Goal: Check status: Check status

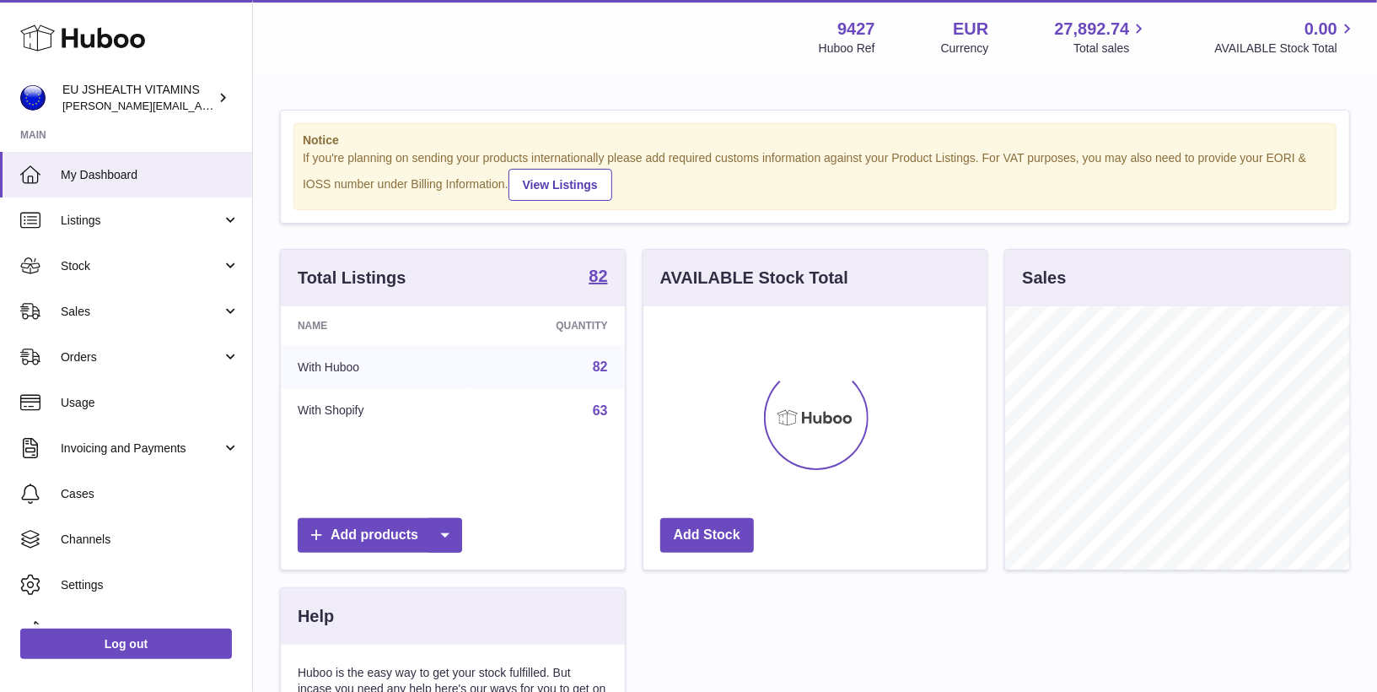
scroll to position [262, 344]
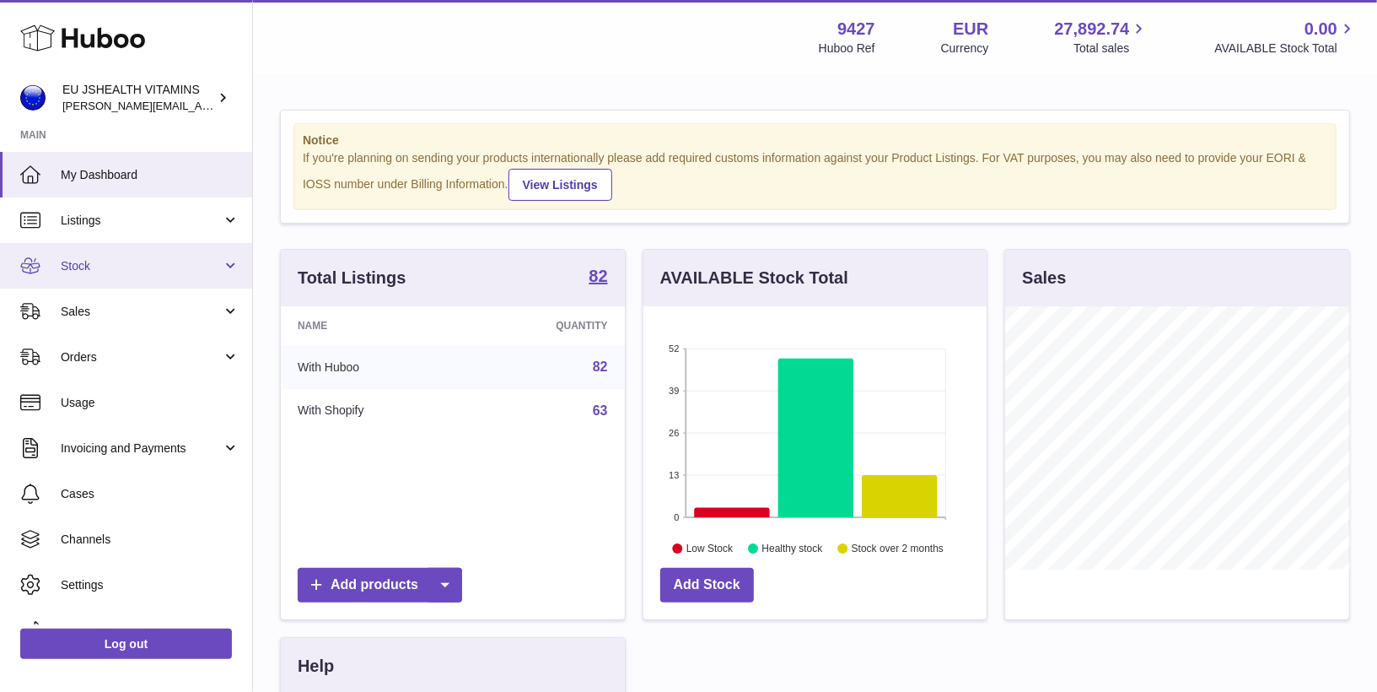
click at [94, 277] on link "Stock" at bounding box center [126, 266] width 252 height 46
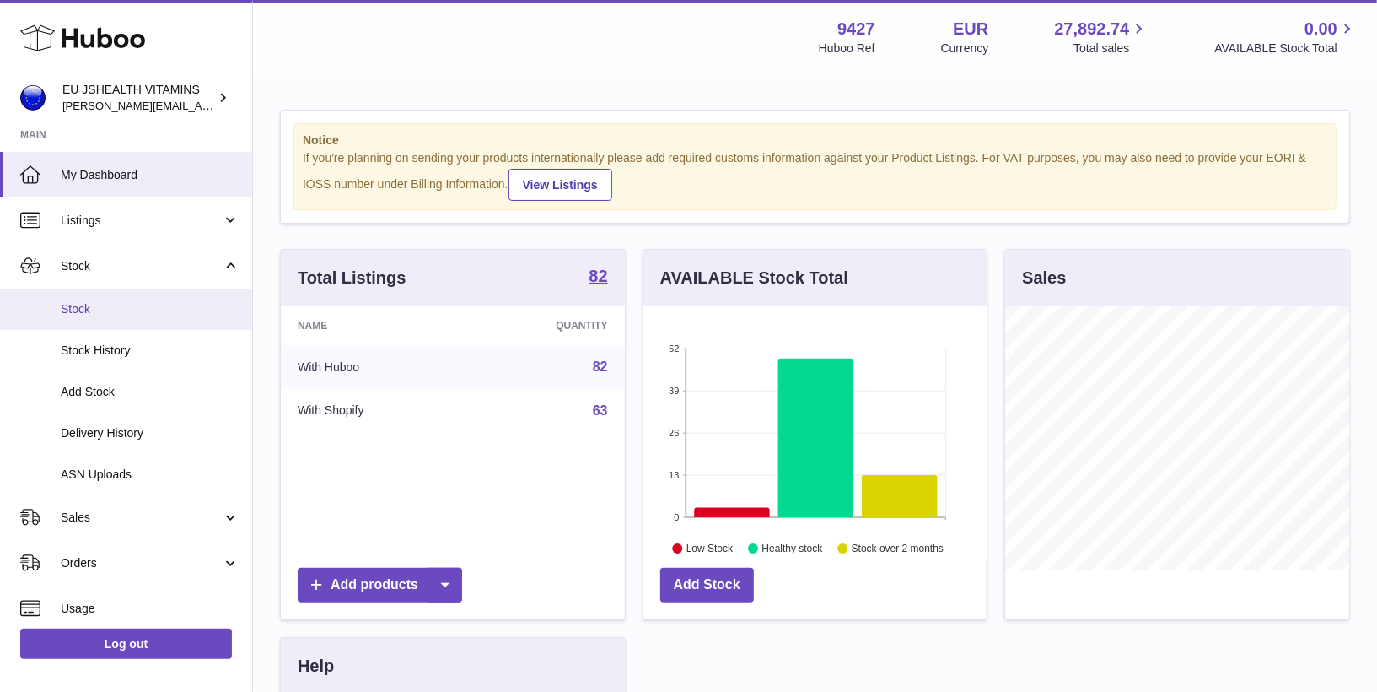
click at [102, 314] on span "Stock" at bounding box center [150, 309] width 179 height 16
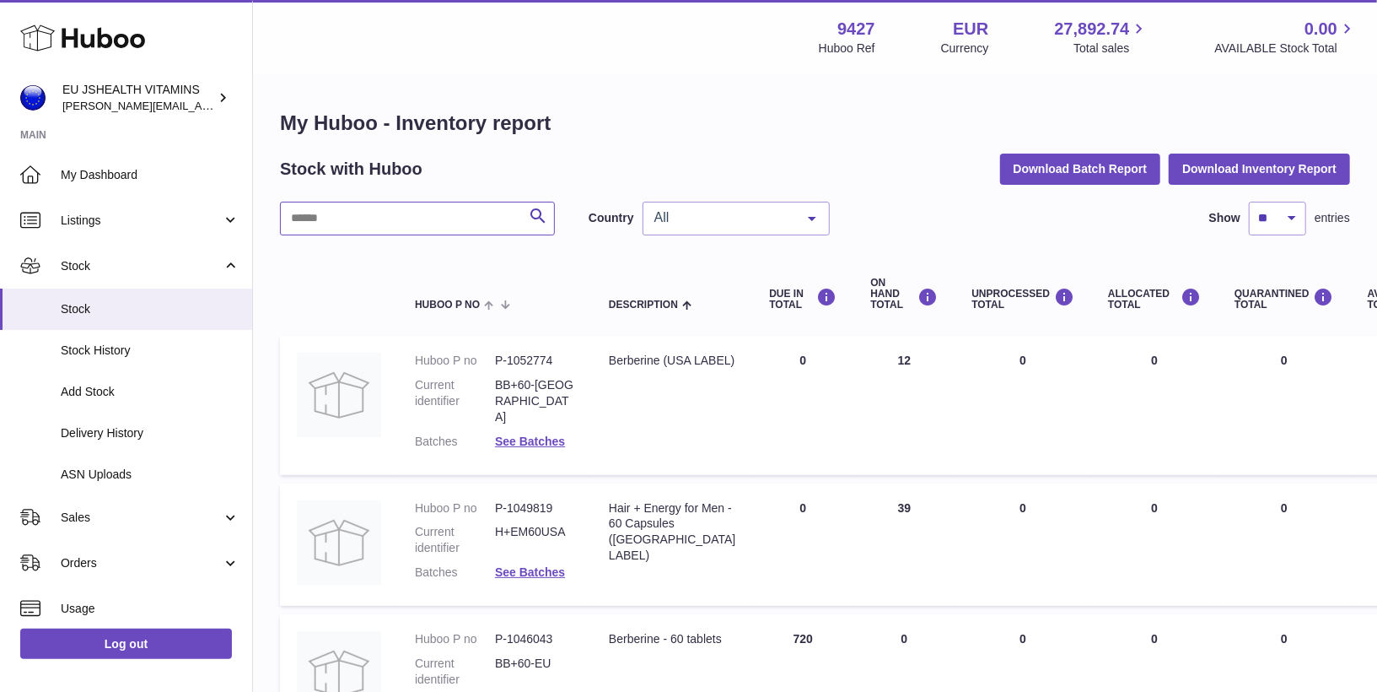
click at [318, 227] on input "text" at bounding box center [417, 219] width 275 height 34
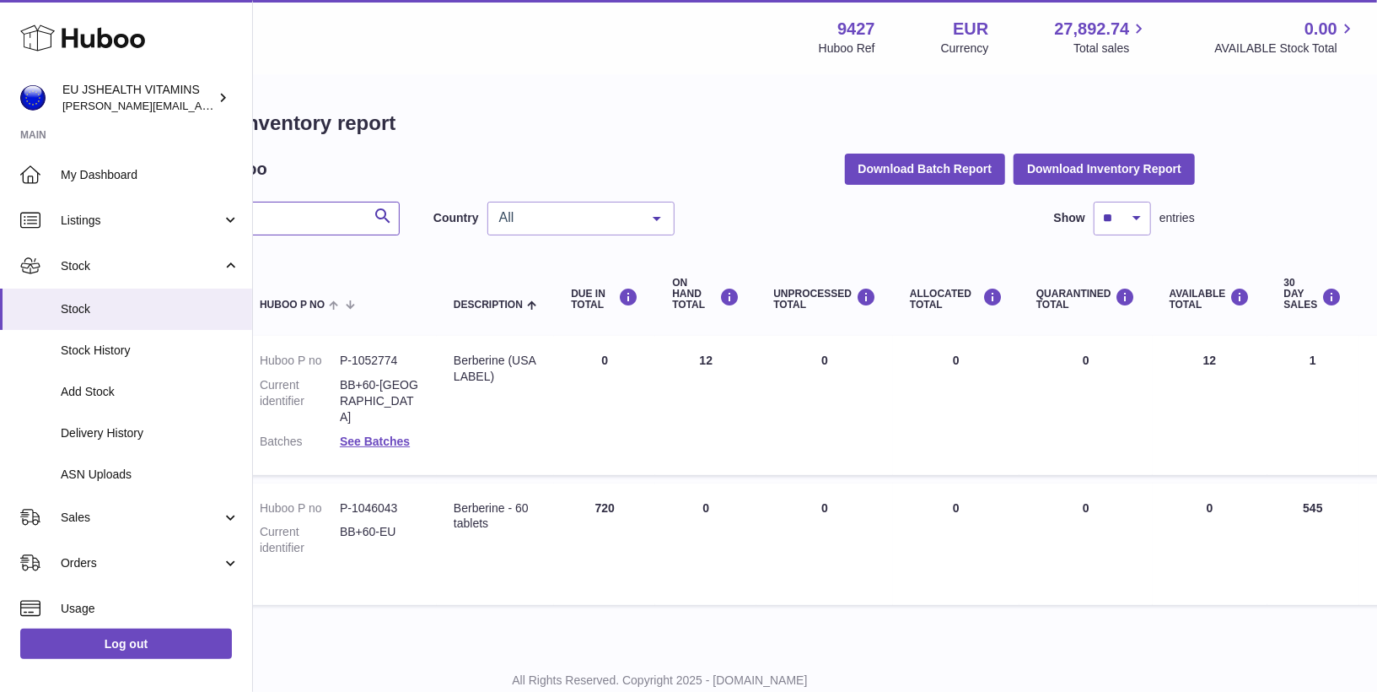
scroll to position [0, 366]
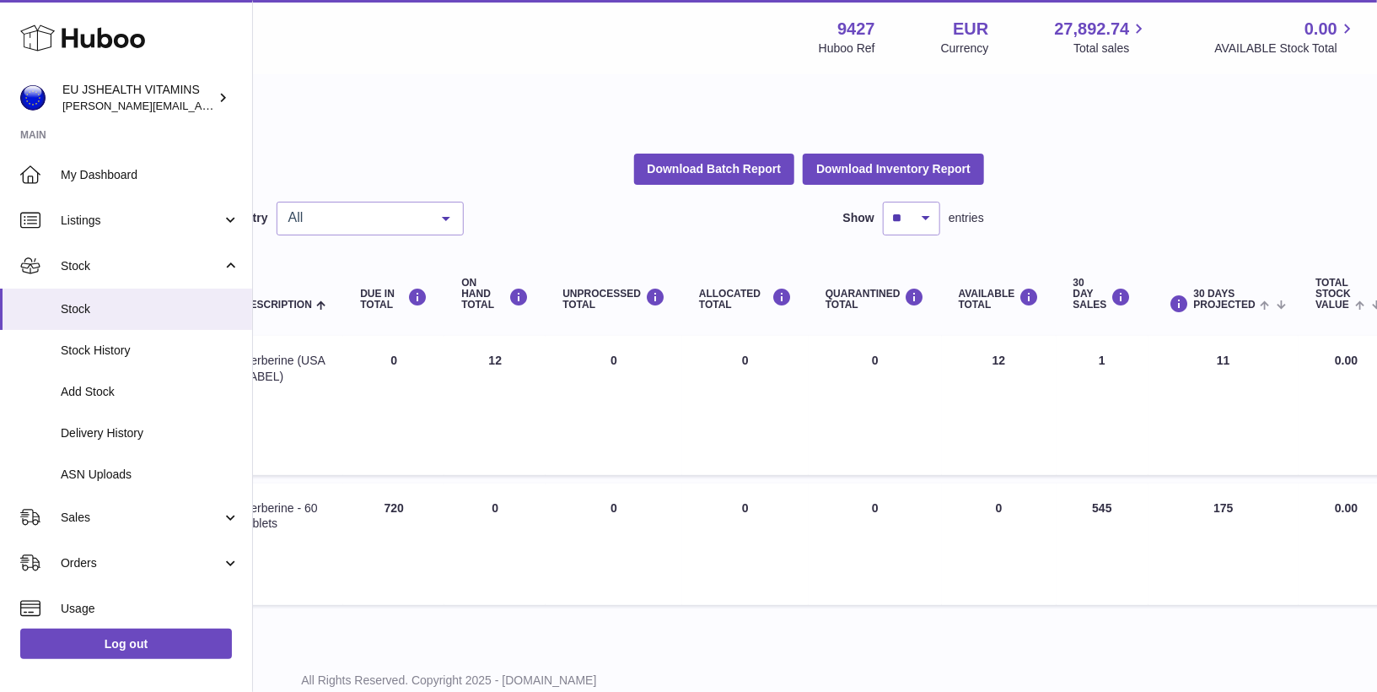
type input "*********"
drag, startPoint x: 1117, startPoint y: 493, endPoint x: 1085, endPoint y: 493, distance: 32.0
click at [1085, 493] on td "30 DAY SALES 545" at bounding box center [1103, 544] width 92 height 122
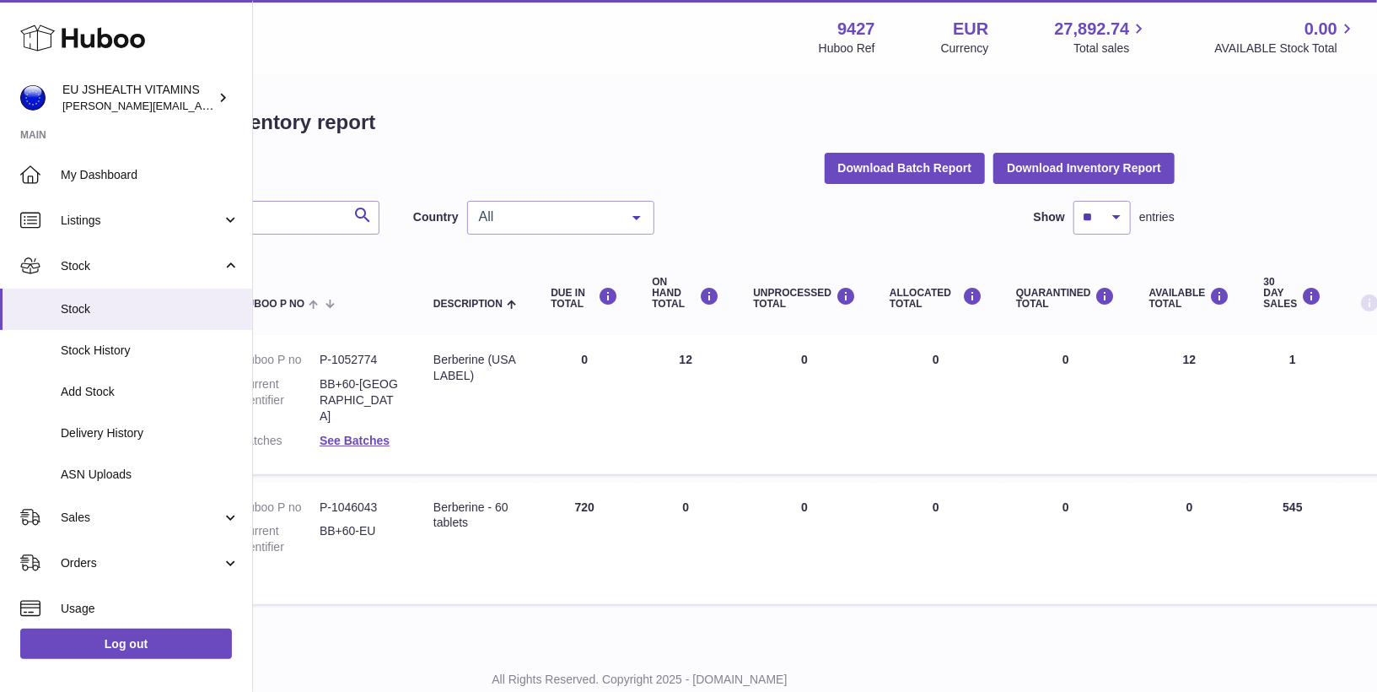
scroll to position [1, 0]
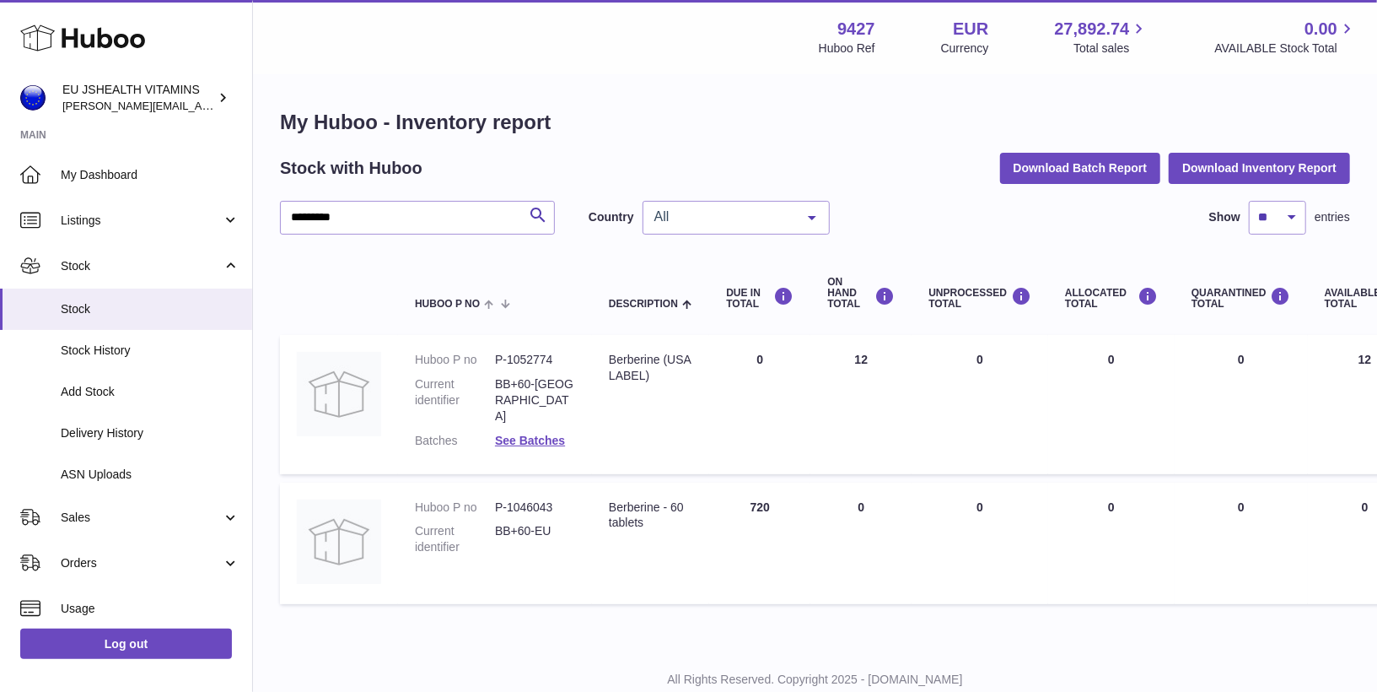
click at [105, 662] on div "Log out" at bounding box center [126, 654] width 252 height 60
click at [107, 654] on link "Log out" at bounding box center [126, 643] width 212 height 30
